Goal: Task Accomplishment & Management: Manage account settings

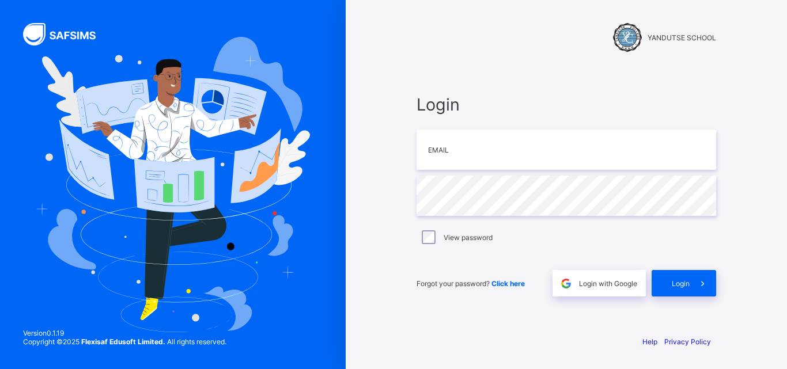
type input "**********"
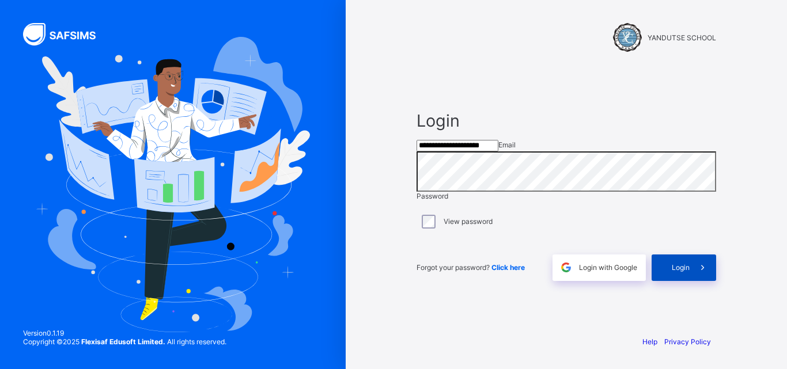
click at [683, 275] on div "Login" at bounding box center [684, 268] width 65 height 26
click at [688, 263] on span "Login" at bounding box center [697, 259] width 18 height 9
